Goal: Task Accomplishment & Management: Manage account settings

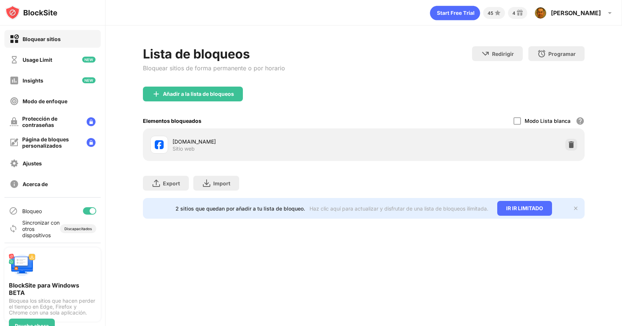
click at [573, 151] on div "facebook.com Sitio web" at bounding box center [363, 145] width 433 height 24
click at [573, 146] on img at bounding box center [571, 144] width 7 height 7
